Goal: Information Seeking & Learning: Learn about a topic

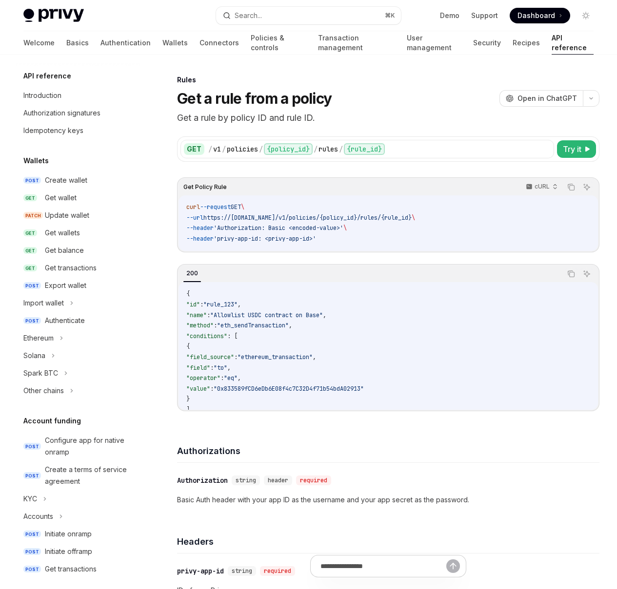
scroll to position [392, 0]
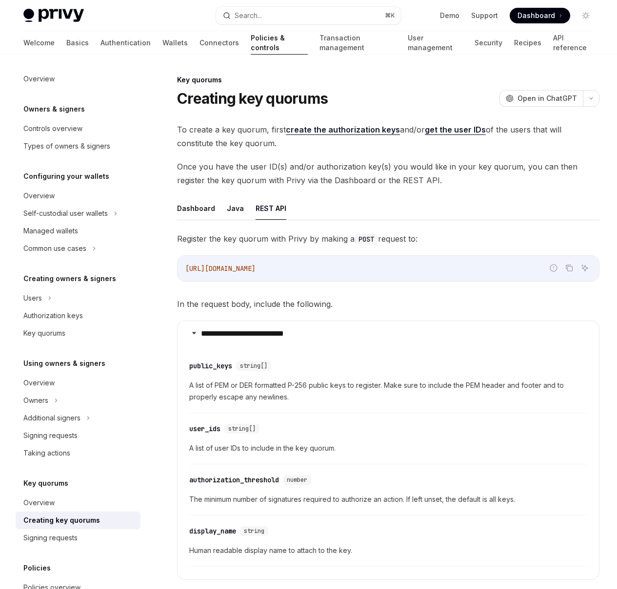
scroll to position [1072, 0]
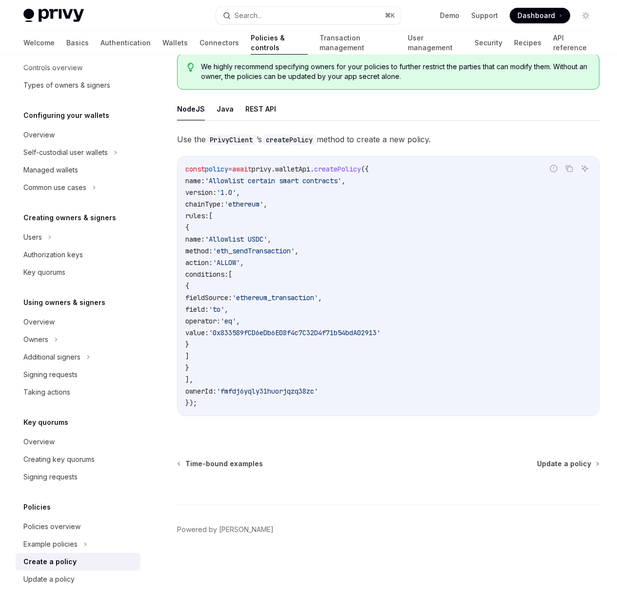
scroll to position [97, 0]
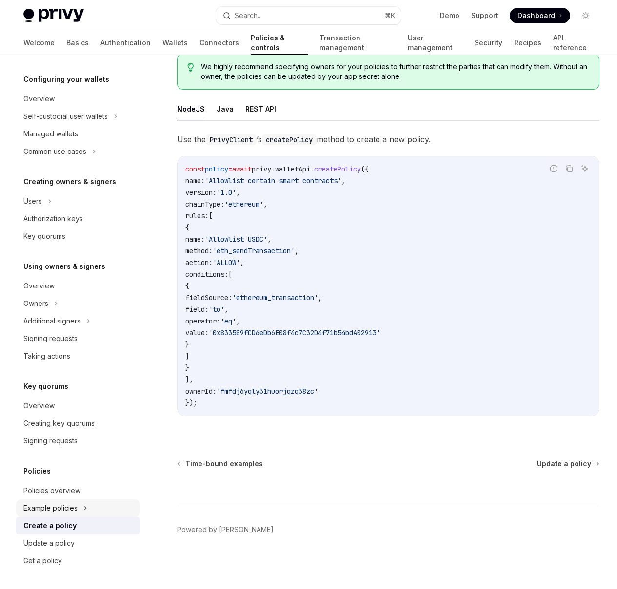
click at [84, 506] on icon at bounding box center [85, 508] width 4 height 12
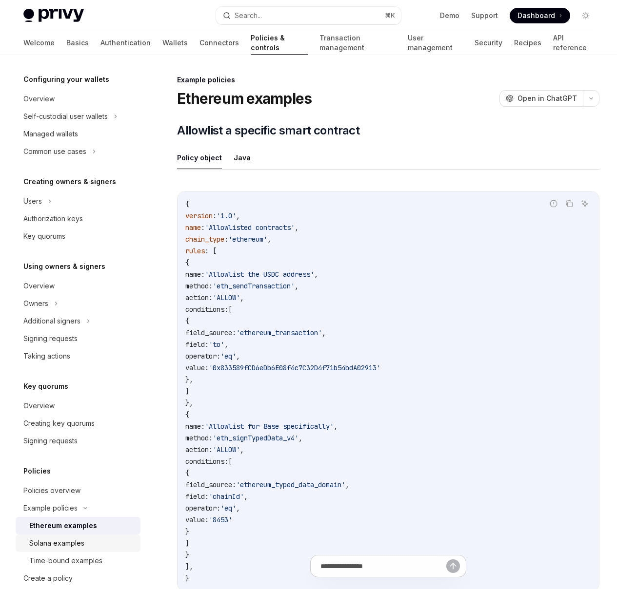
click at [87, 542] on div "Solana examples" at bounding box center [81, 544] width 105 height 12
type textarea "*"
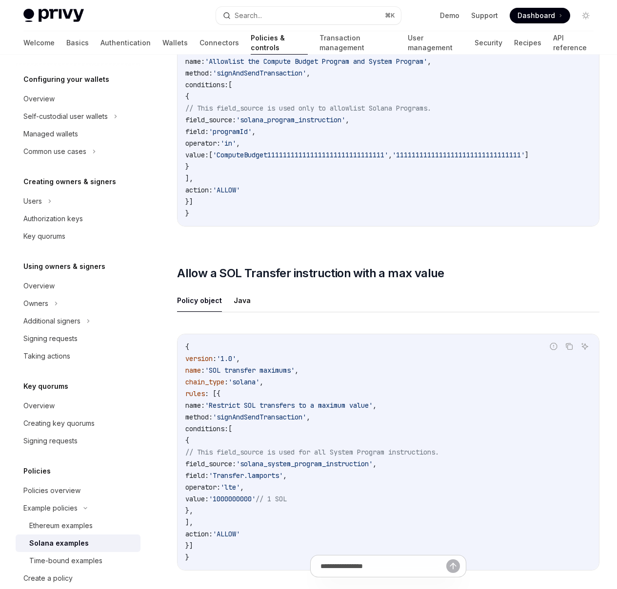
scroll to position [323, 0]
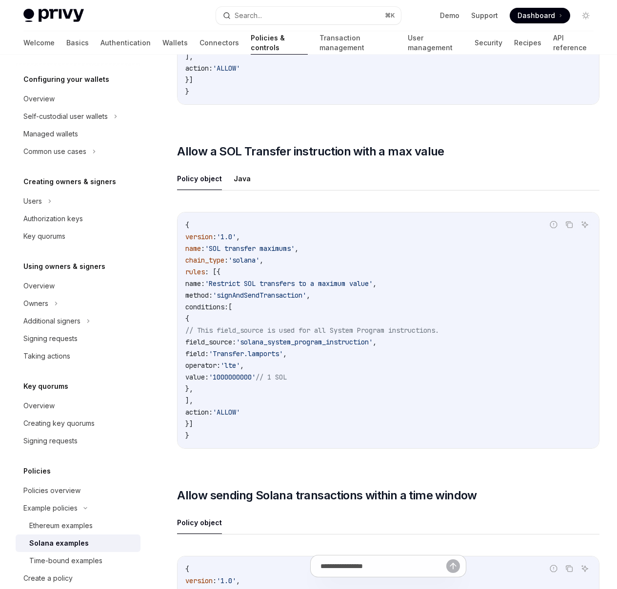
click at [240, 370] on span "'lte'" at bounding box center [229, 365] width 19 height 9
copy span "lte"
drag, startPoint x: 276, startPoint y: 465, endPoint x: 306, endPoint y: 464, distance: 29.7
click at [306, 448] on div "{ version : '1.0' , name : 'SOL transfer maximums' , chain_type : 'solana' , ru…" at bounding box center [387, 330] width 421 height 236
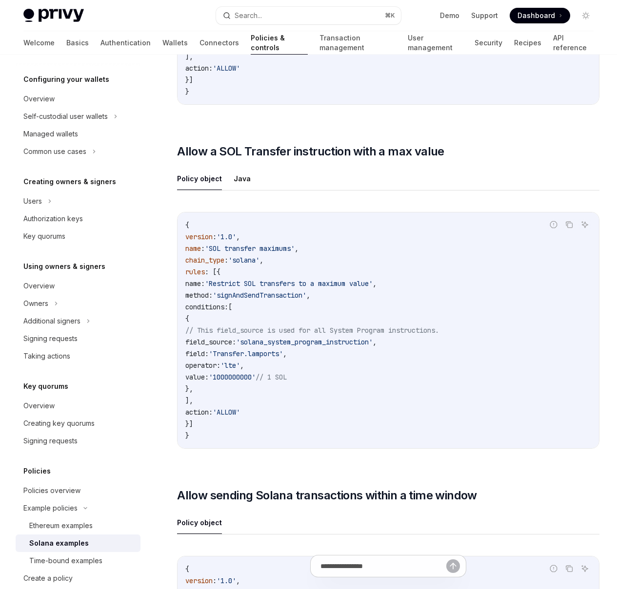
drag, startPoint x: 280, startPoint y: 472, endPoint x: 345, endPoint y: 469, distance: 64.4
click at [346, 449] on div "Report incorrect code Copy Ask AI { version : '1.0' , name : 'SOL transfer maxi…" at bounding box center [388, 330] width 422 height 237
